Goal: Task Accomplishment & Management: Complete application form

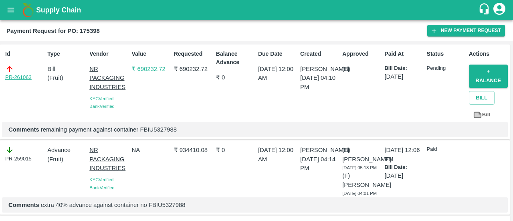
click at [19, 80] on link "PR-261063" at bounding box center [18, 77] width 26 height 8
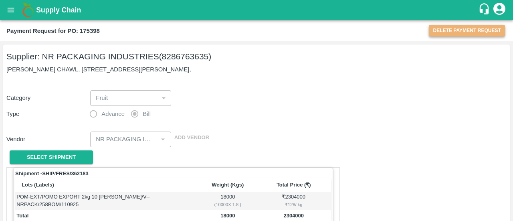
click at [462, 32] on button "Delete Payment Request" at bounding box center [467, 31] width 76 height 12
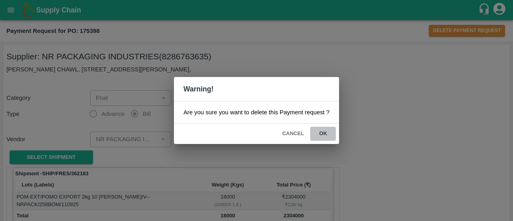
click at [322, 135] on button "ok" at bounding box center [323, 134] width 26 height 14
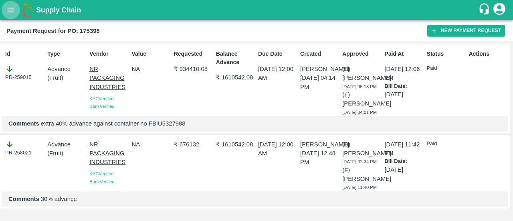
click at [11, 11] on icon "open drawer" at bounding box center [10, 10] width 9 height 9
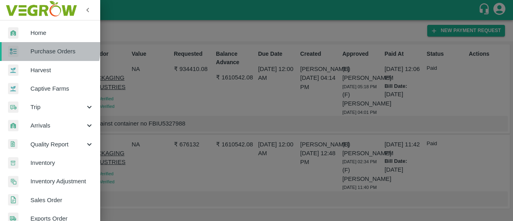
click at [42, 48] on span "Purchase Orders" at bounding box center [61, 51] width 63 height 9
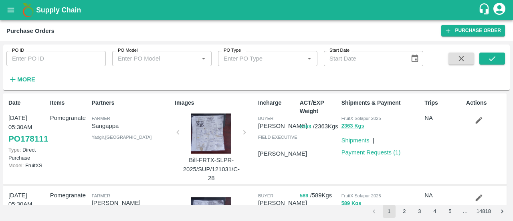
click at [9, 10] on icon "open drawer" at bounding box center [11, 10] width 7 height 4
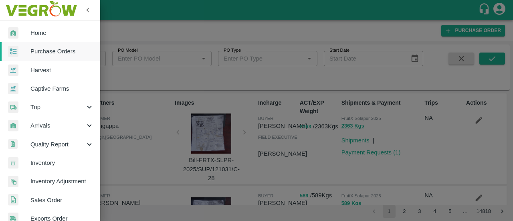
click at [166, 45] on div at bounding box center [256, 110] width 513 height 221
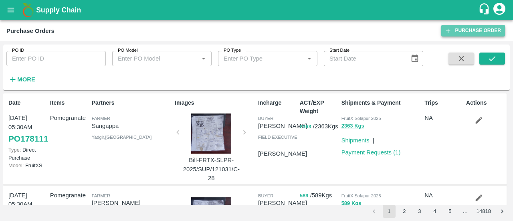
click at [450, 35] on link "Purchase Order" at bounding box center [473, 31] width 64 height 12
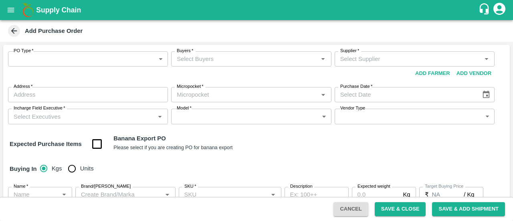
click at [100, 60] on body "Supply Chain Add Purchase Order PO Type   * ​ PO Type Buyers   * Buyers   * Sup…" at bounding box center [256, 110] width 513 height 221
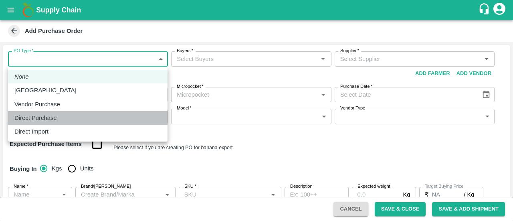
click at [59, 117] on div "Direct Purchase" at bounding box center [37, 117] width 46 height 9
type input "3"
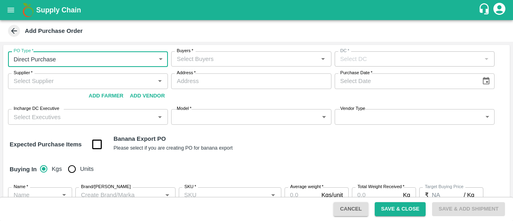
click at [204, 64] on input "Buyers   *" at bounding box center [245, 59] width 142 height 10
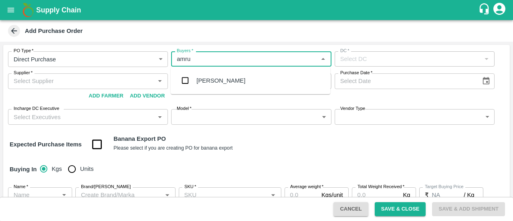
type input "amrut"
click at [186, 84] on input "checkbox" at bounding box center [185, 81] width 16 height 16
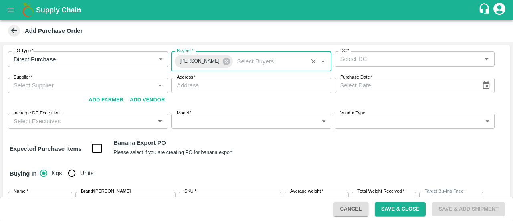
click at [372, 66] on div "DC   *" at bounding box center [415, 58] width 160 height 15
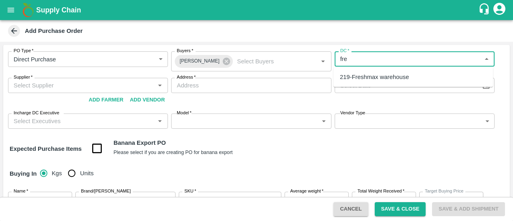
click at [361, 78] on div "219-Freshmax warehouse" at bounding box center [374, 77] width 69 height 9
type input "219-Freshmax warehouse"
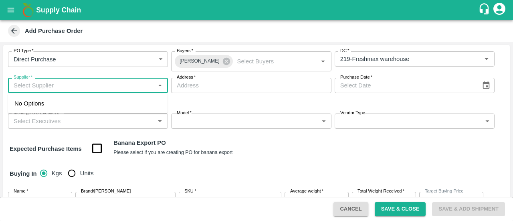
click at [65, 89] on input "Supplier   *" at bounding box center [81, 85] width 142 height 10
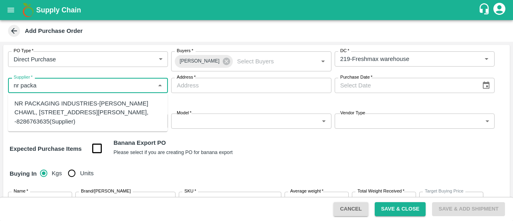
click at [53, 114] on div "NR PACKAGING INDUSTRIES-PANCHASHIL CHAWL, ROOM NO 2/31, NEAR ARUN VARMA CLINIC,…" at bounding box center [87, 112] width 147 height 27
type input "NR PACKAGING INDUSTRIES-PANCHASHIL CHAWL, ROOM NO 2/31, NEAR ARUN VARMA CLINIC,…"
type input "PANCHASHIL CHAWL, ROOM NO 2/31, NEAR ARUN VARMA CLINIC, SUNDAR BAUG, INDIRA NAG…"
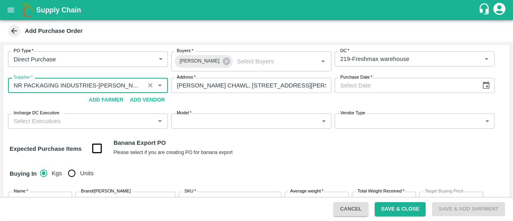
type input "NR PACKAGING INDUSTRIES-PANCHASHIL CHAWL, ROOM NO 2/31, NEAR ARUN VARMA CLINIC,…"
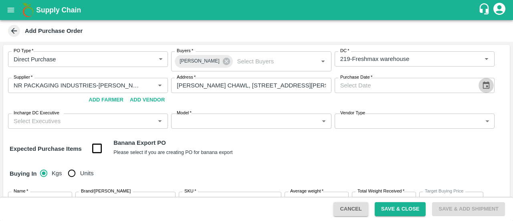
click at [486, 92] on button "Choose date" at bounding box center [485, 85] width 15 height 15
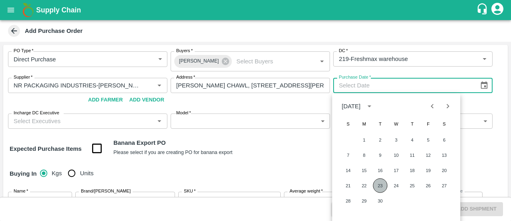
click at [384, 187] on button "23" at bounding box center [380, 185] width 14 height 14
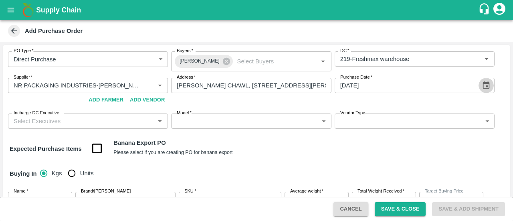
click at [484, 91] on button "Choose date, selected date is Sep 23, 2025" at bounding box center [485, 85] width 15 height 15
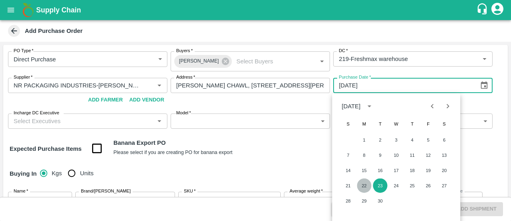
click at [366, 188] on button "22" at bounding box center [364, 185] width 14 height 14
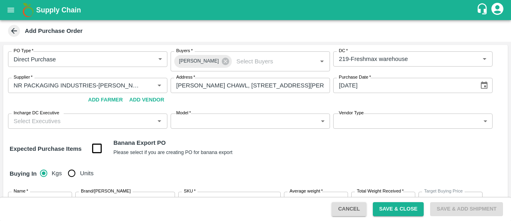
type input "22/09/2025"
click at [87, 124] on input "Incharge DC Executive" at bounding box center [81, 121] width 142 height 10
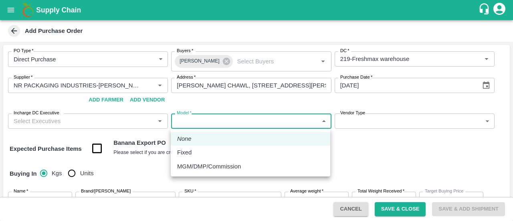
click at [206, 115] on body "Supply Chain Add Purchase Order PO Type   * Direct Purchase 3 PO Type Buyers   …" at bounding box center [256, 110] width 513 height 221
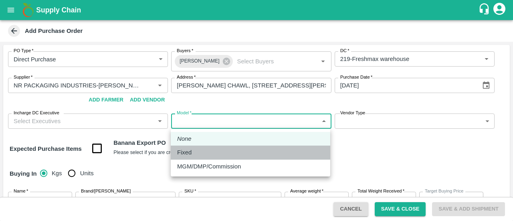
click at [199, 153] on div "Fixed" at bounding box center [250, 152] width 147 height 9
type input "Fixed"
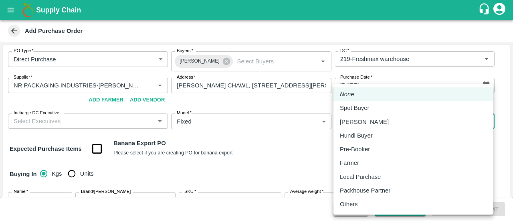
click at [386, 123] on body "Supply Chain Add Purchase Order PO Type   * Direct Purchase 3 PO Type Buyers   …" at bounding box center [256, 110] width 513 height 221
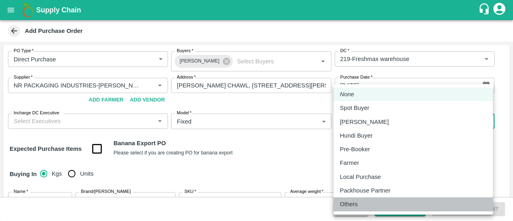
click at [343, 204] on p "Others" at bounding box center [349, 204] width 18 height 9
type input "OTHER"
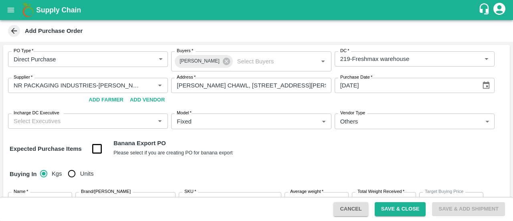
click at [355, 152] on div "Expected Purchase Items Banana Export PO Please select if you are creating PO f…" at bounding box center [257, 149] width 494 height 20
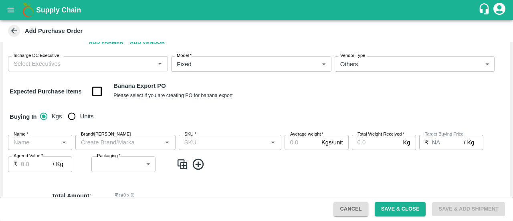
scroll to position [59, 0]
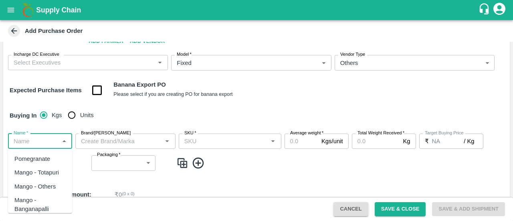
click at [44, 141] on input "Name   *" at bounding box center [33, 141] width 46 height 10
click at [33, 175] on div "Pomegranate Export" at bounding box center [39, 177] width 51 height 18
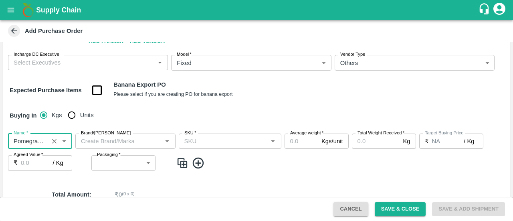
type input "Pomegranate Export"
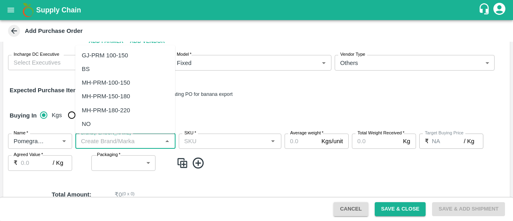
click at [111, 136] on input "Brand/Marka" at bounding box center [119, 141] width 82 height 10
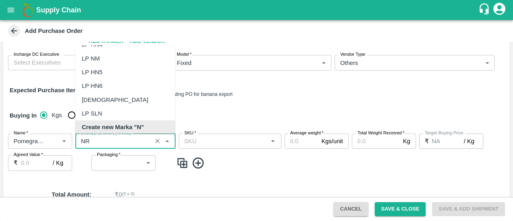
scroll to position [0, 0]
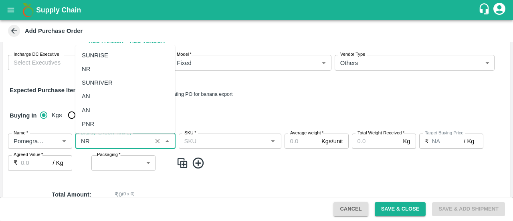
click at [104, 72] on div "NR" at bounding box center [125, 69] width 100 height 14
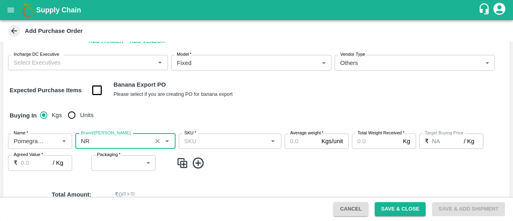
type input "NR"
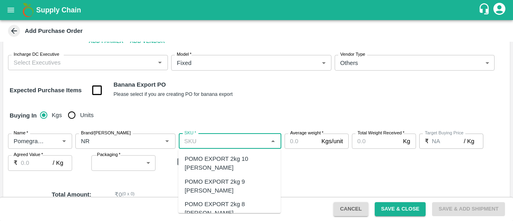
click at [208, 145] on input "SKU   *" at bounding box center [223, 141] width 85 height 10
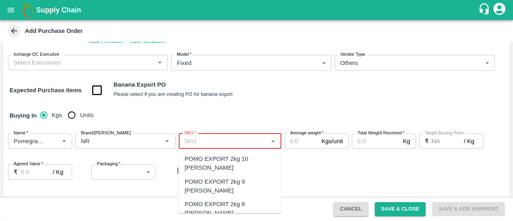
click at [217, 145] on input "SKU   *" at bounding box center [223, 141] width 85 height 10
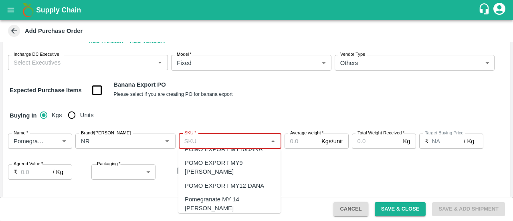
scroll to position [79, 0]
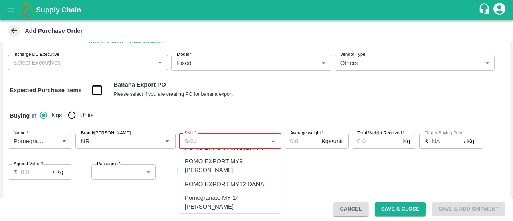
click at [232, 191] on div "Pomegranate MY 14 Dana" at bounding box center [229, 202] width 103 height 23
type input "Pomegranate MY 14 Dana"
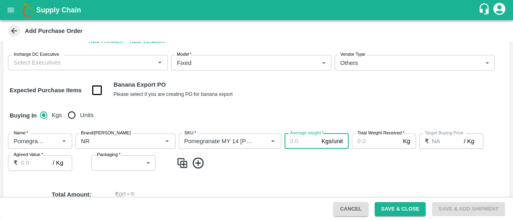
click at [305, 146] on input "Average weight   *" at bounding box center [302, 140] width 34 height 15
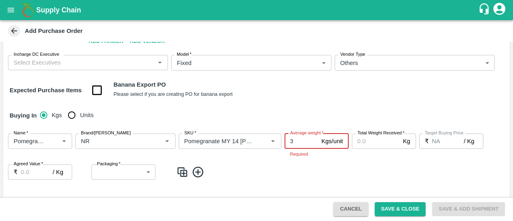
type input "3"
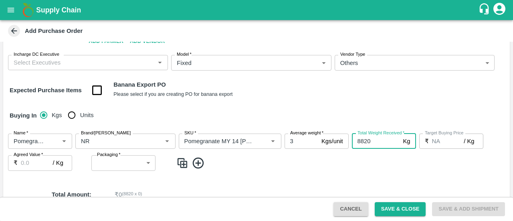
type input "8820"
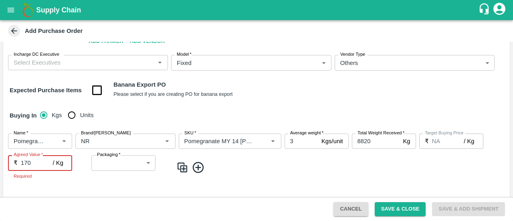
type input "170"
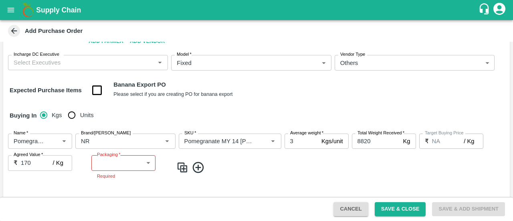
click at [133, 153] on div "Name   * Name   * Brand/Marka Brand/Marka SKU   * SKU   * Average weight   * 3 …" at bounding box center [256, 156] width 507 height 59
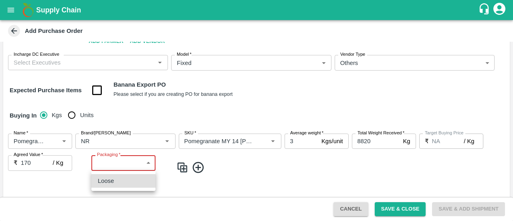
click at [128, 158] on body "Supply Chain Add Purchase Order PO Type   * Direct Purchase 3 PO Type Buyers   …" at bounding box center [256, 110] width 513 height 221
click at [119, 175] on li "Loose" at bounding box center [123, 181] width 64 height 14
type input "258"
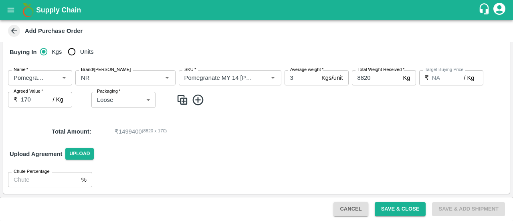
scroll to position [121, 0]
click at [200, 124] on div "Total Amount : ₹ 1499400 ( 8820 x 170 )" at bounding box center [256, 132] width 507 height 22
click at [404, 212] on button "Save & Close" at bounding box center [400, 209] width 51 height 14
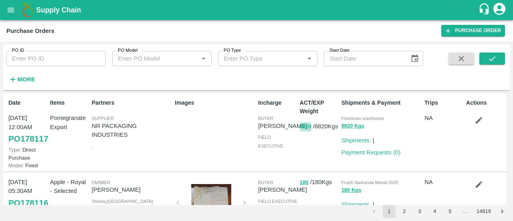
click at [302, 131] on button "8820" at bounding box center [306, 126] width 12 height 9
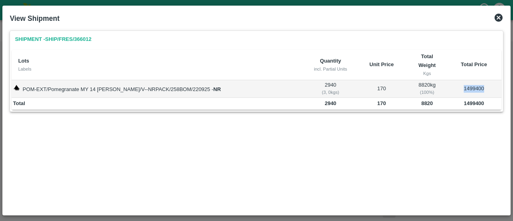
drag, startPoint x: 482, startPoint y: 89, endPoint x: 460, endPoint y: 93, distance: 22.6
click at [460, 93] on td "1499400" at bounding box center [473, 89] width 55 height 18
copy td "1499400"
click at [501, 13] on icon at bounding box center [499, 18] width 10 height 10
